Goal: Use online tool/utility: Use online tool/utility

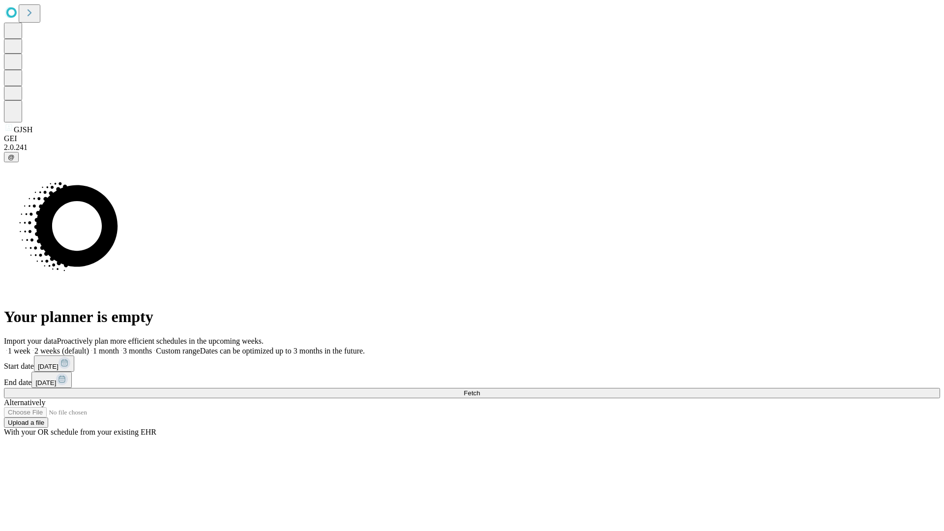
click at [480, 390] on span "Fetch" at bounding box center [472, 393] width 16 height 7
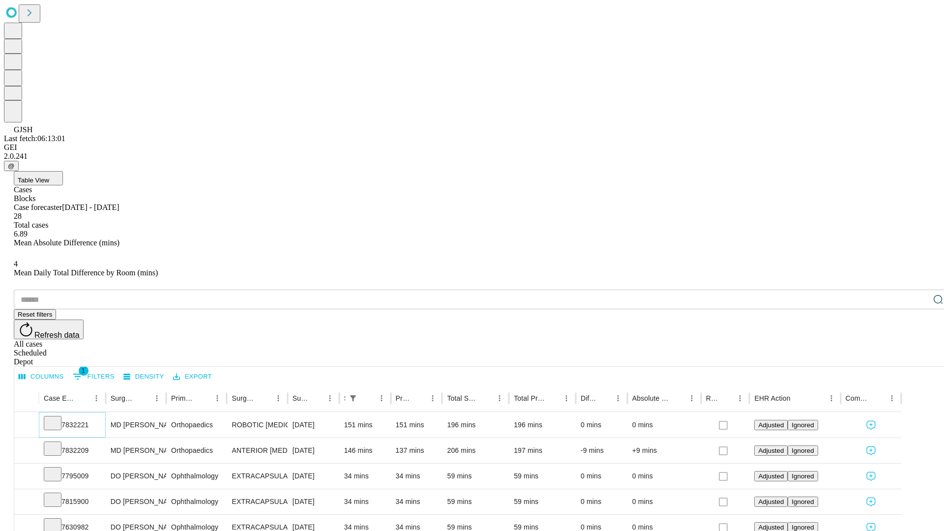
click at [58, 418] on icon at bounding box center [53, 423] width 10 height 10
